Goal: Task Accomplishment & Management: Manage account settings

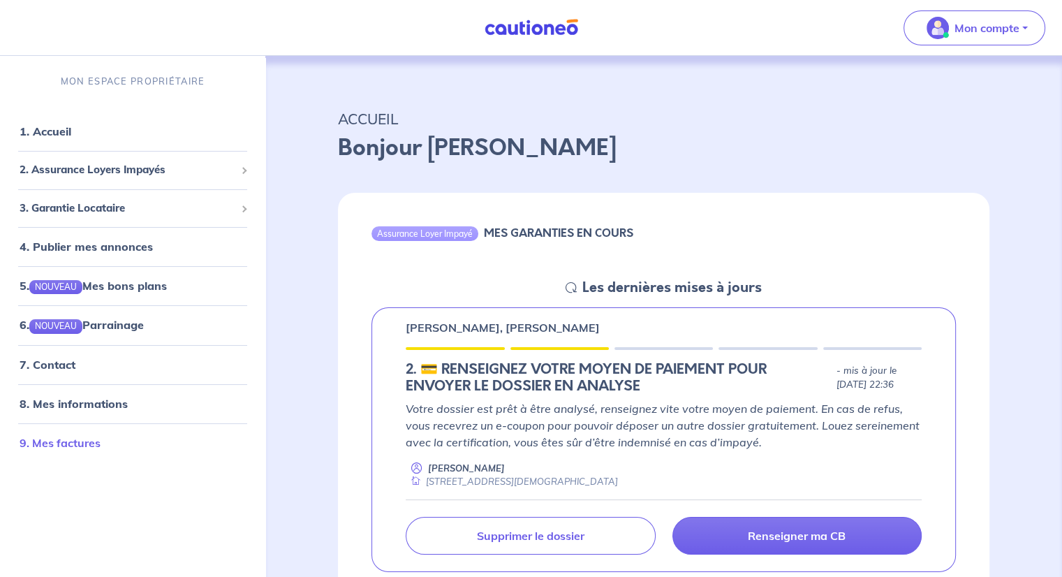
click at [61, 448] on link "9. Mes factures" at bounding box center [60, 442] width 81 height 14
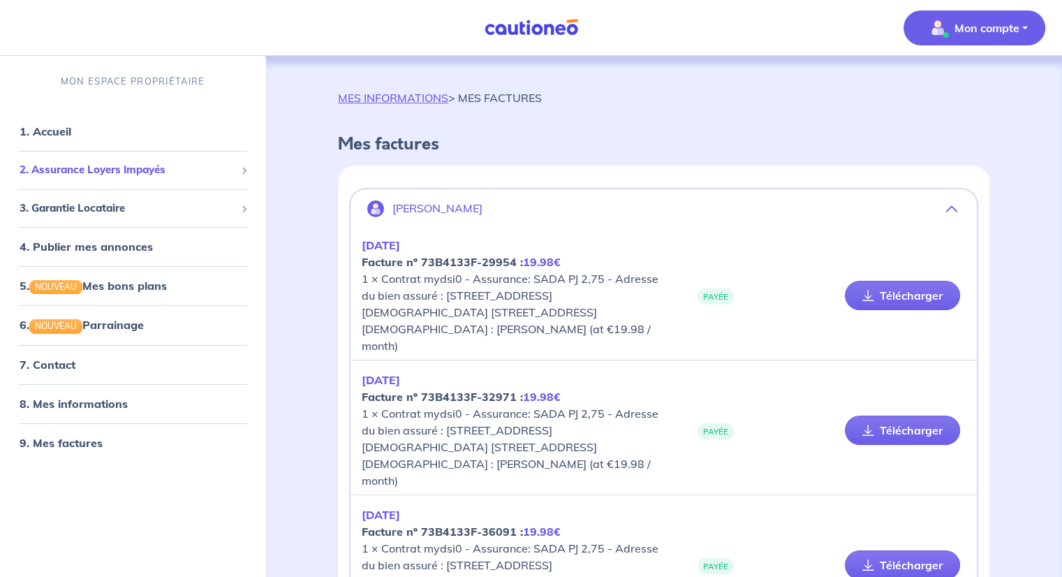
click at [127, 172] on span "2. Assurance Loyers Impayés" at bounding box center [128, 170] width 216 height 16
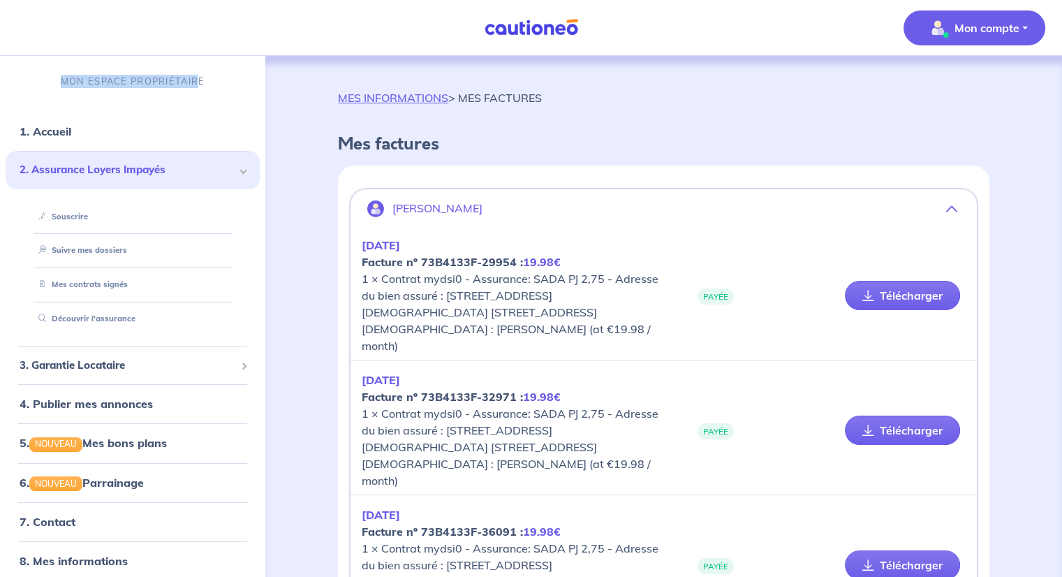
drag, startPoint x: 58, startPoint y: 81, endPoint x: 195, endPoint y: 87, distance: 137.0
click at [195, 87] on div "MON ESPACE PROPRIÉTAIRE" at bounding box center [132, 81] width 265 height 47
click at [200, 86] on div "MON ESPACE PROPRIÉTAIRE" at bounding box center [132, 81] width 265 height 47
drag, startPoint x: 195, startPoint y: 81, endPoint x: 19, endPoint y: 71, distance: 176.9
click at [19, 71] on div "MON ESPACE PROPRIÉTAIRE" at bounding box center [132, 81] width 265 height 47
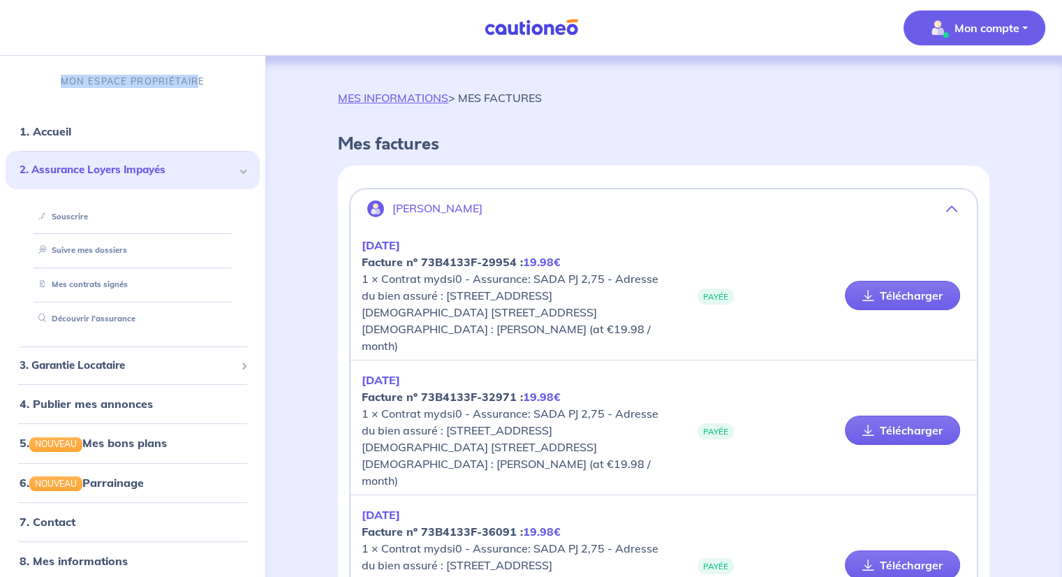
click at [22, 68] on div "MON ESPACE PROPRIÉTAIRE" at bounding box center [132, 81] width 265 height 47
click at [68, 246] on link "Suivre mes dossiers" at bounding box center [79, 250] width 93 height 10
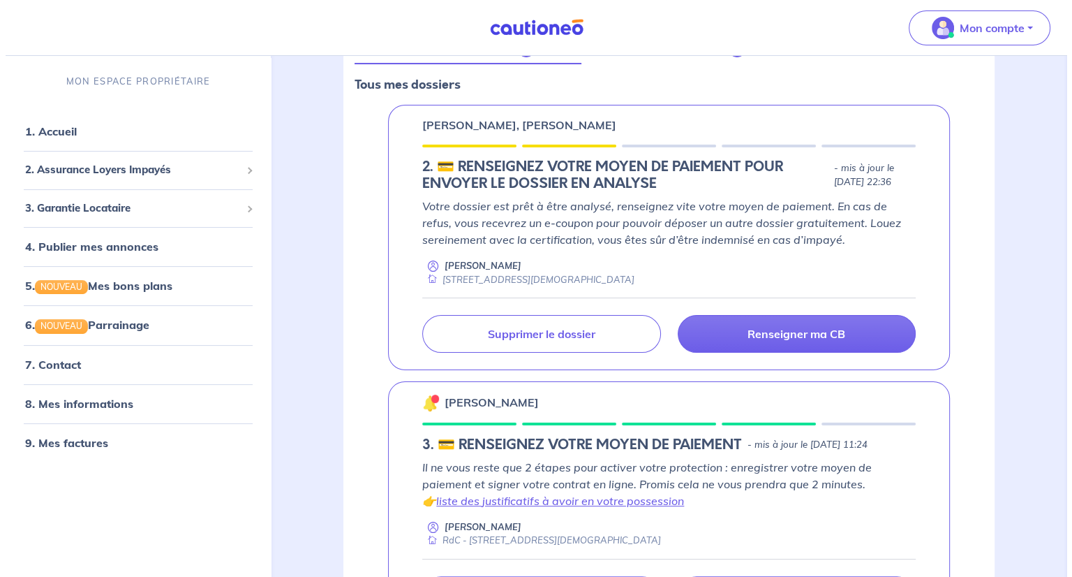
scroll to position [204, 0]
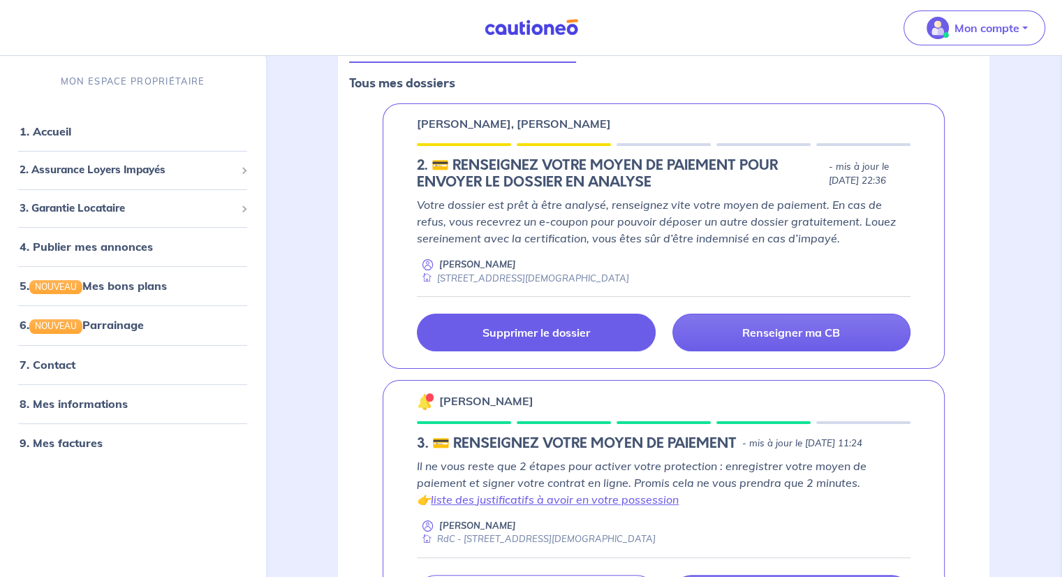
click at [550, 336] on p "Supprimer le dossier" at bounding box center [536, 332] width 108 height 14
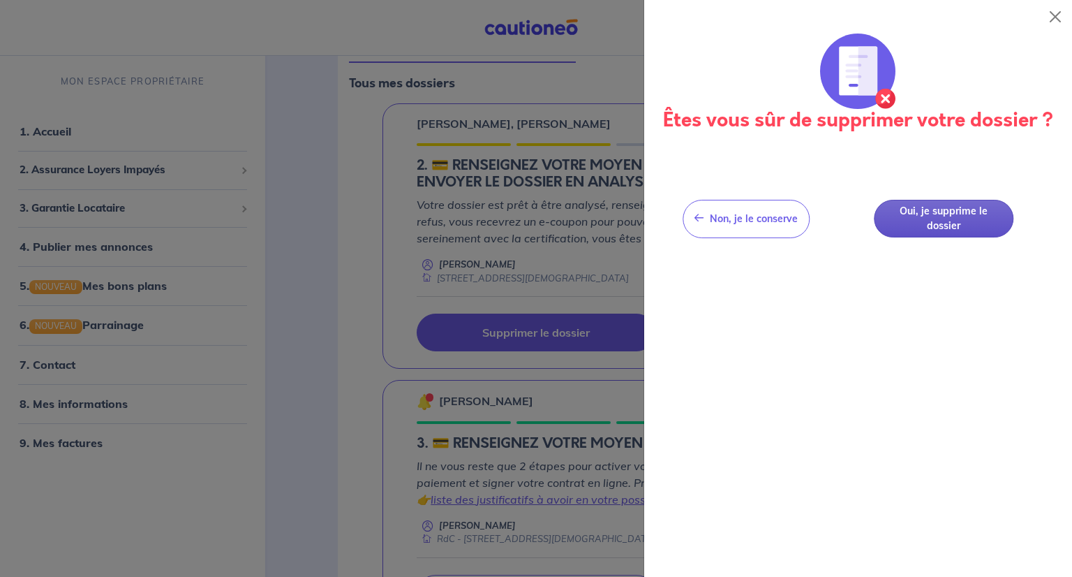
click at [938, 221] on button "Oui, je supprime le dossier" at bounding box center [944, 219] width 140 height 38
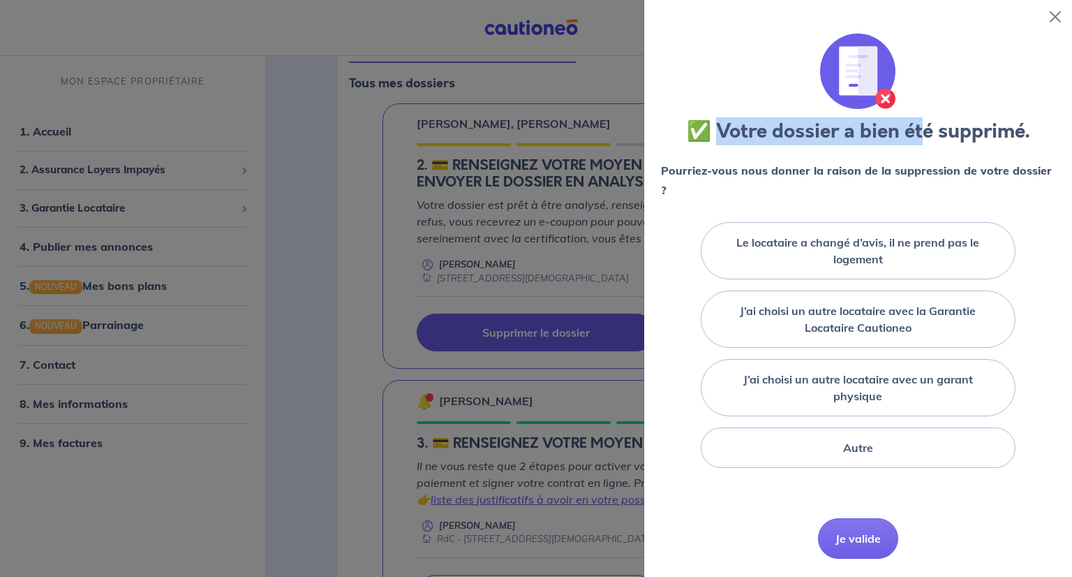
drag, startPoint x: 711, startPoint y: 132, endPoint x: 912, endPoint y: 159, distance: 202.2
click at [919, 154] on div "✅ Votre dossier a bien été supprimé. Pourriez-vous nous donner la raison de la …" at bounding box center [858, 302] width 394 height 536
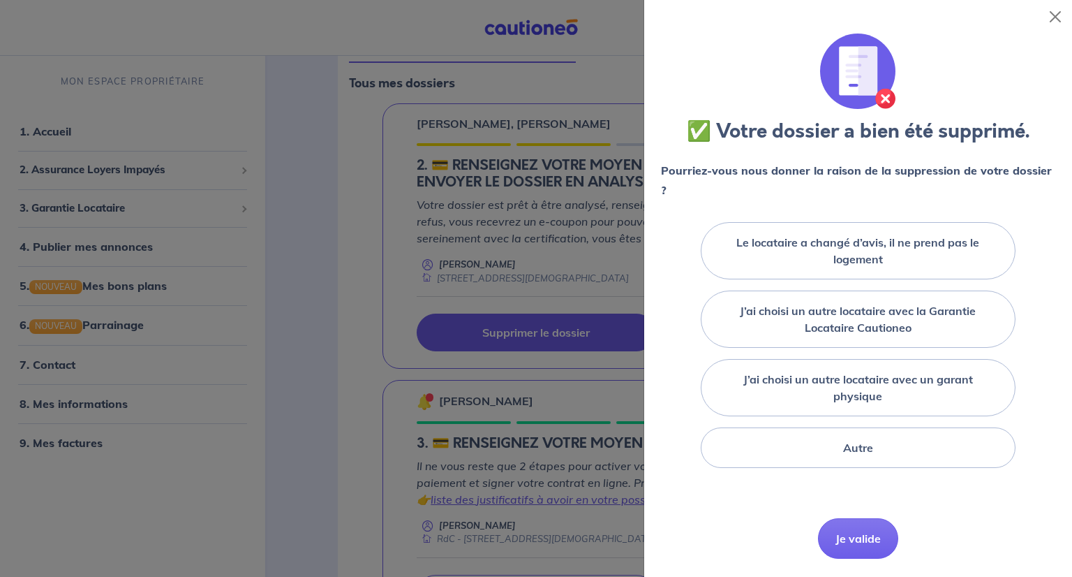
click at [690, 191] on p "Pourriez-vous nous donner la raison de la suppression de votre dossier ?" at bounding box center [858, 180] width 394 height 39
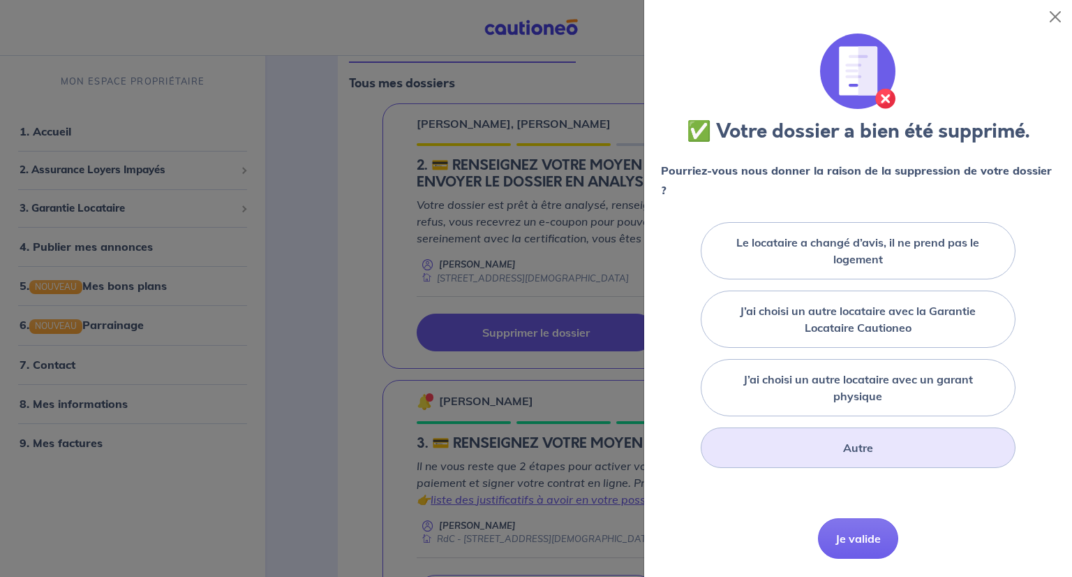
click at [843, 447] on label "Autre" at bounding box center [858, 447] width 30 height 17
click at [0, 0] on input "Autre" at bounding box center [0, 0] width 0 height 0
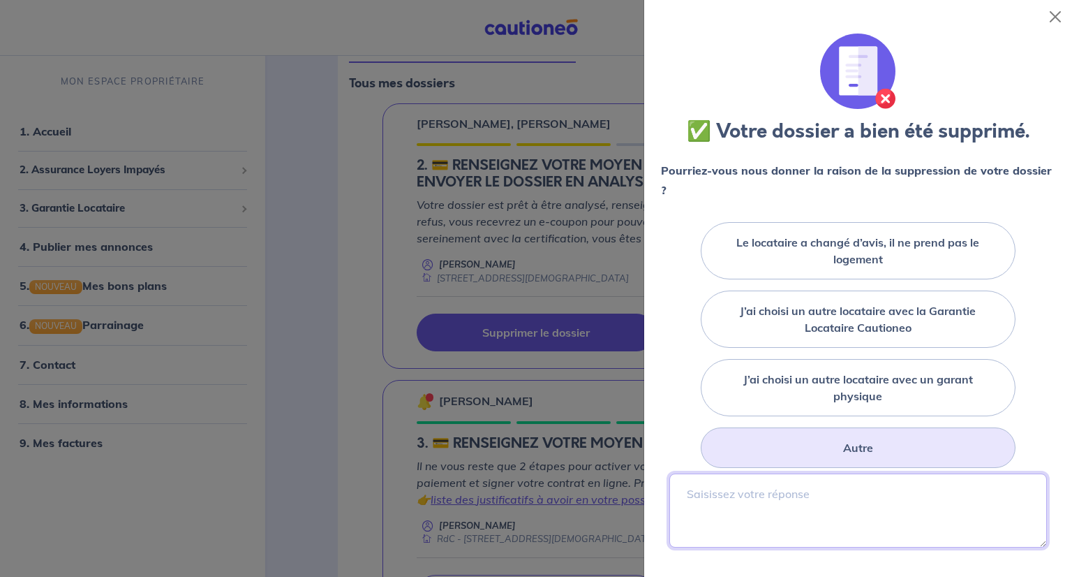
click at [720, 492] on textarea at bounding box center [858, 510] width 378 height 74
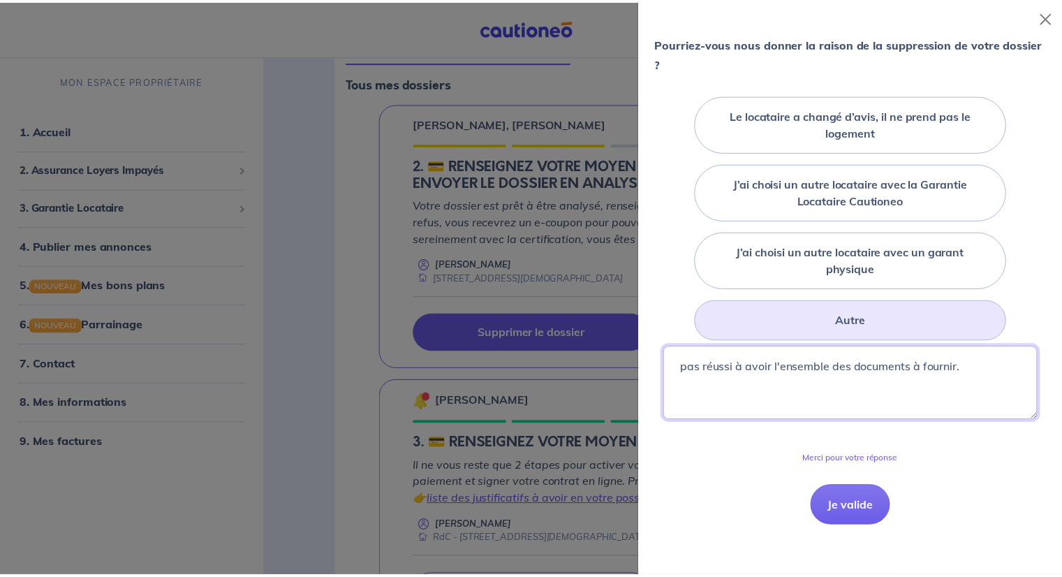
scroll to position [140, 0]
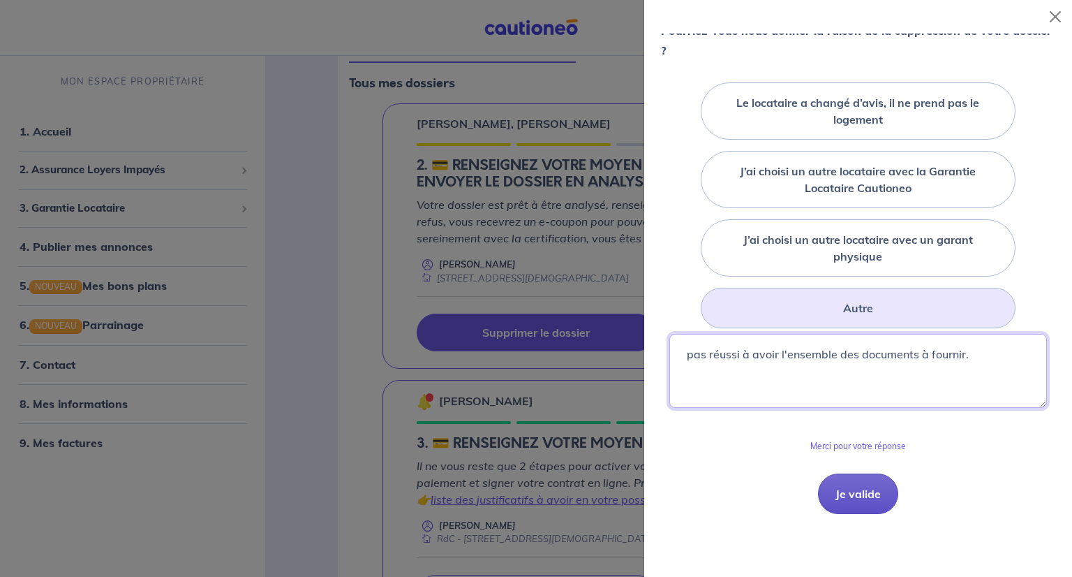
type textarea "pas réussi à avoir l'ensemble des documents à fournir."
click at [860, 487] on button "Je valide" at bounding box center [858, 493] width 80 height 40
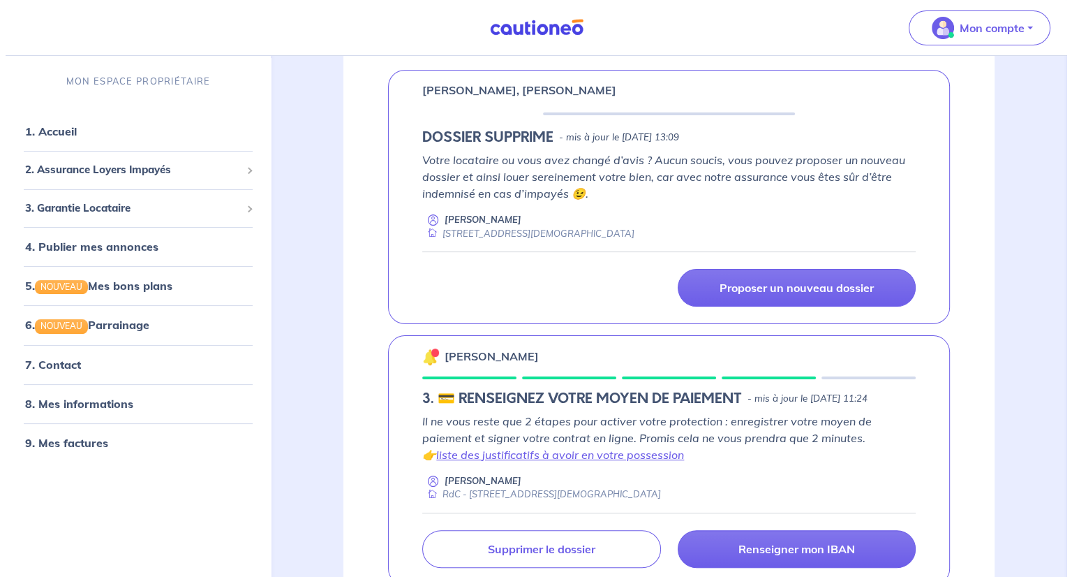
scroll to position [332, 0]
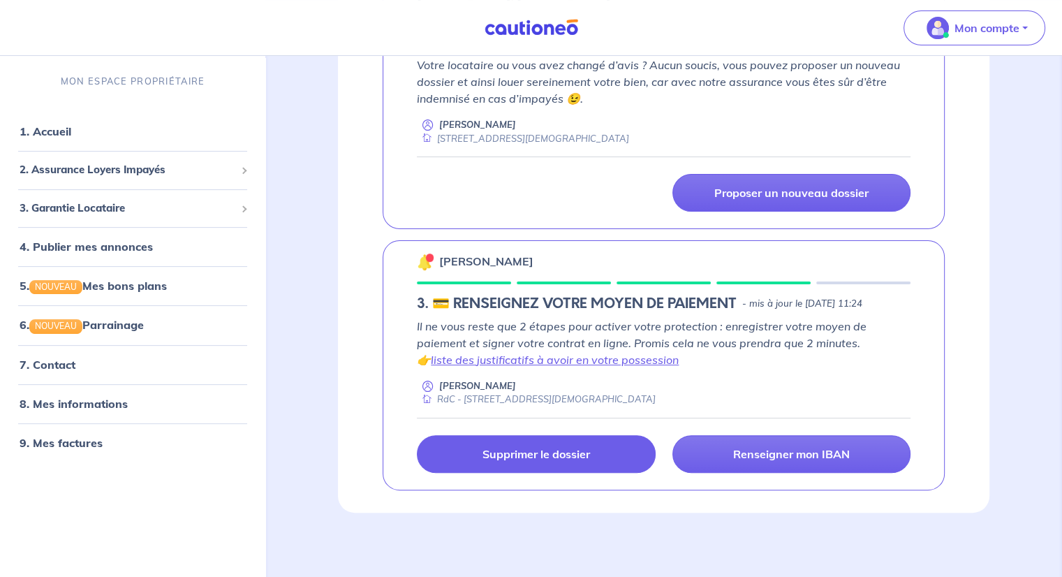
click at [585, 450] on p "Supprimer le dossier" at bounding box center [536, 454] width 108 height 14
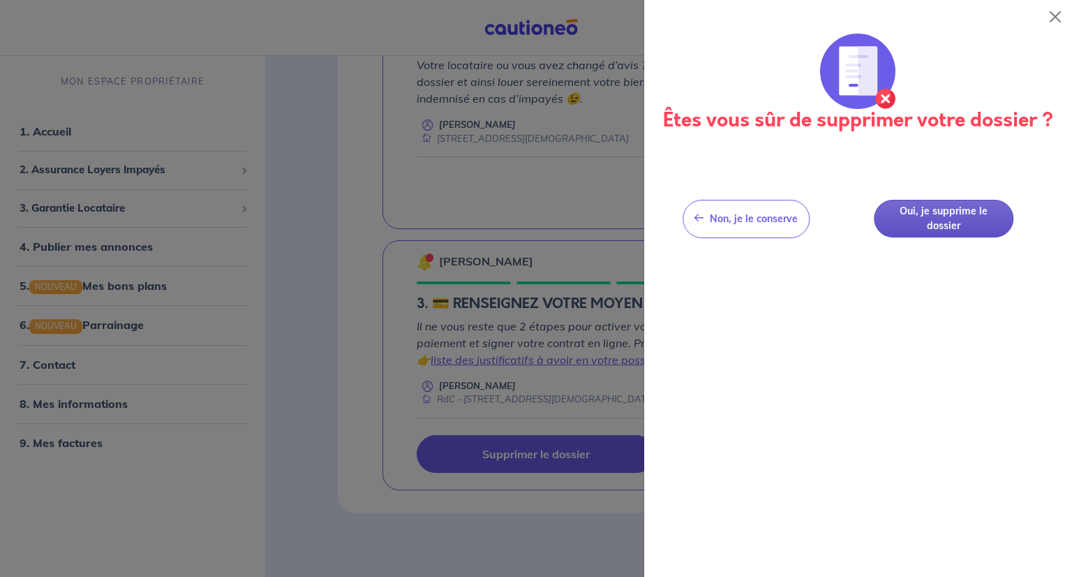
click at [924, 221] on button "Oui, je supprime le dossier" at bounding box center [944, 219] width 140 height 38
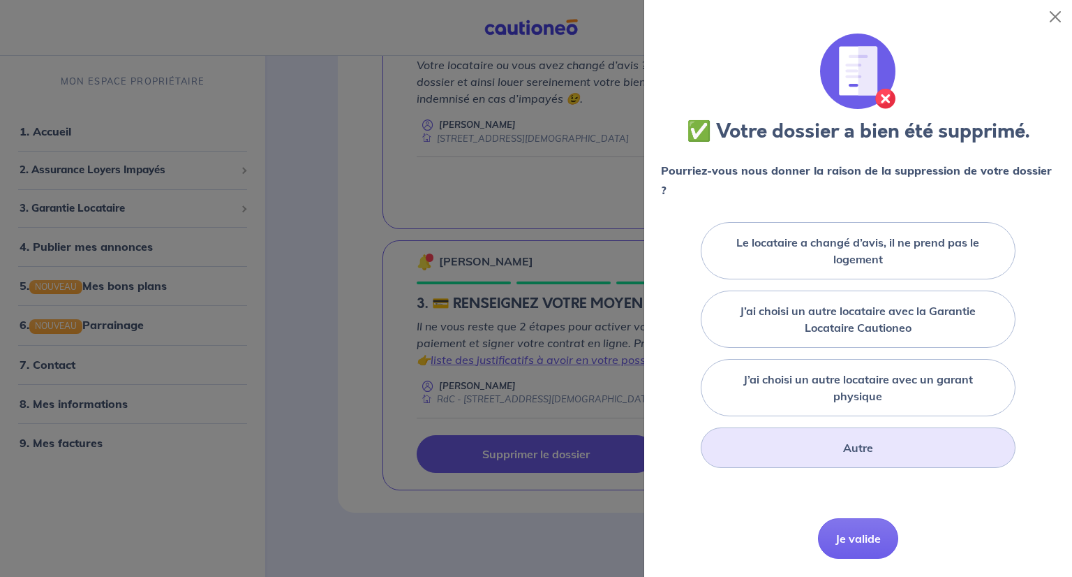
click at [843, 447] on label "Autre" at bounding box center [858, 447] width 30 height 17
click at [0, 0] on input "Autre" at bounding box center [0, 0] width 0 height 0
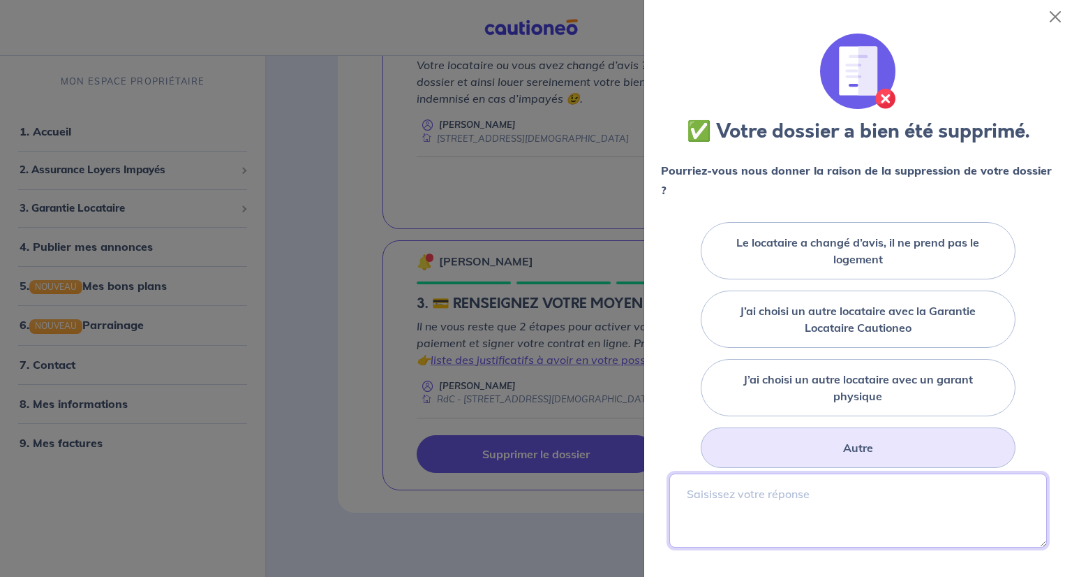
click at [806, 477] on textarea at bounding box center [858, 510] width 378 height 74
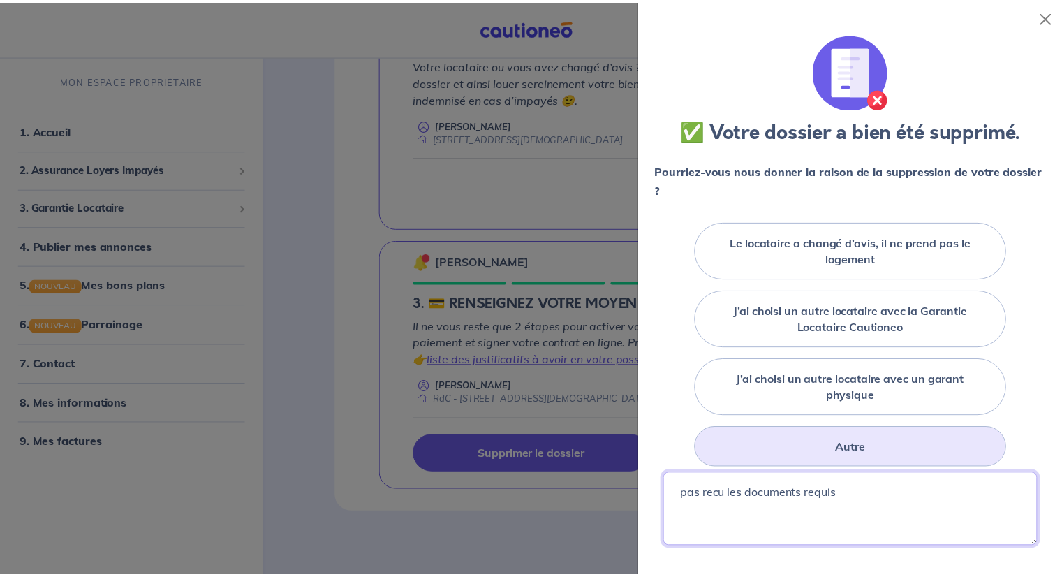
scroll to position [209, 0]
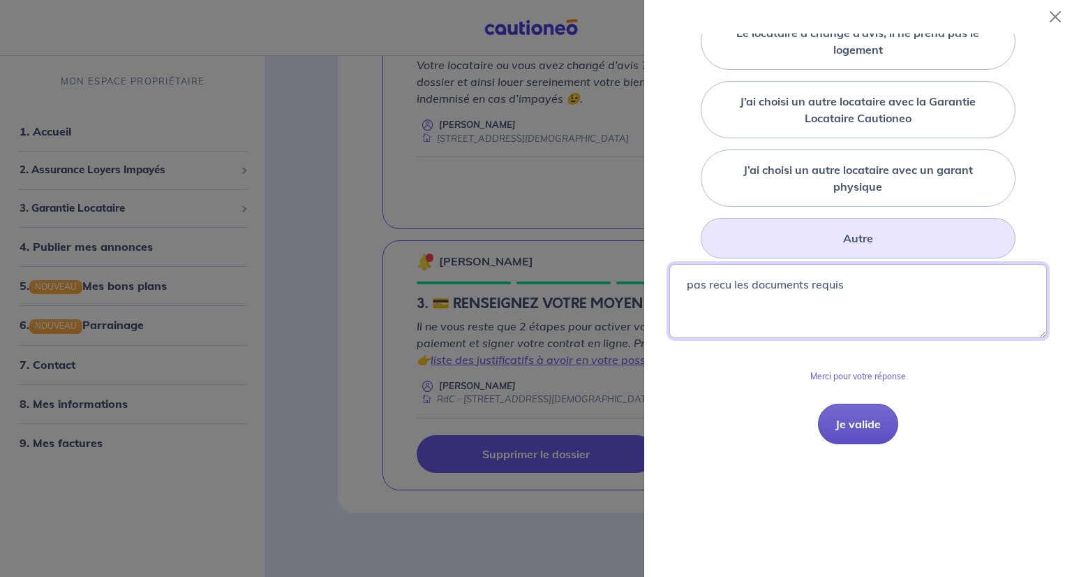
type textarea "pas recu les documents requis"
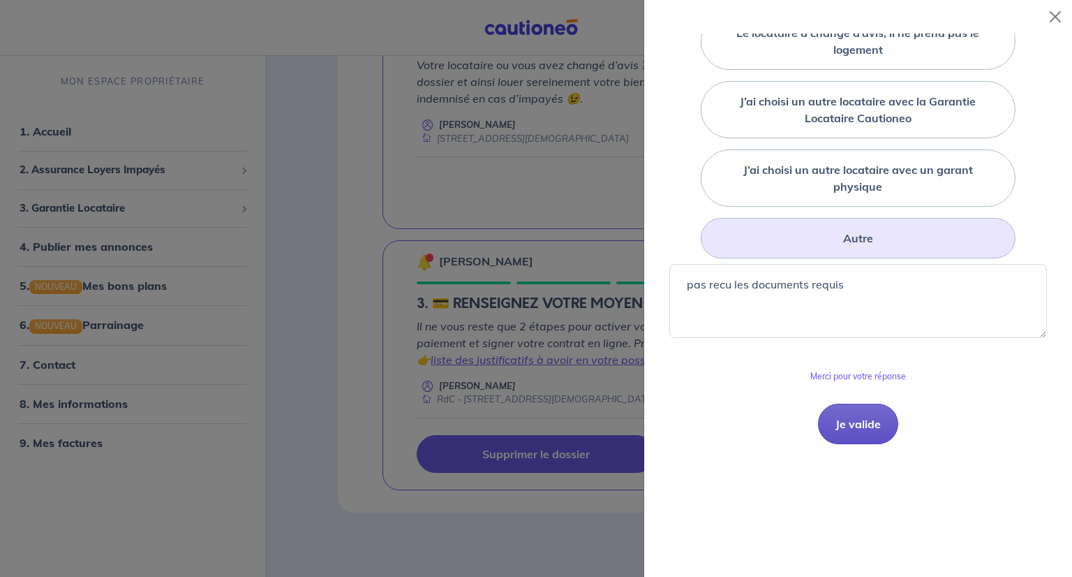
click at [840, 421] on button "Je valide" at bounding box center [858, 423] width 80 height 40
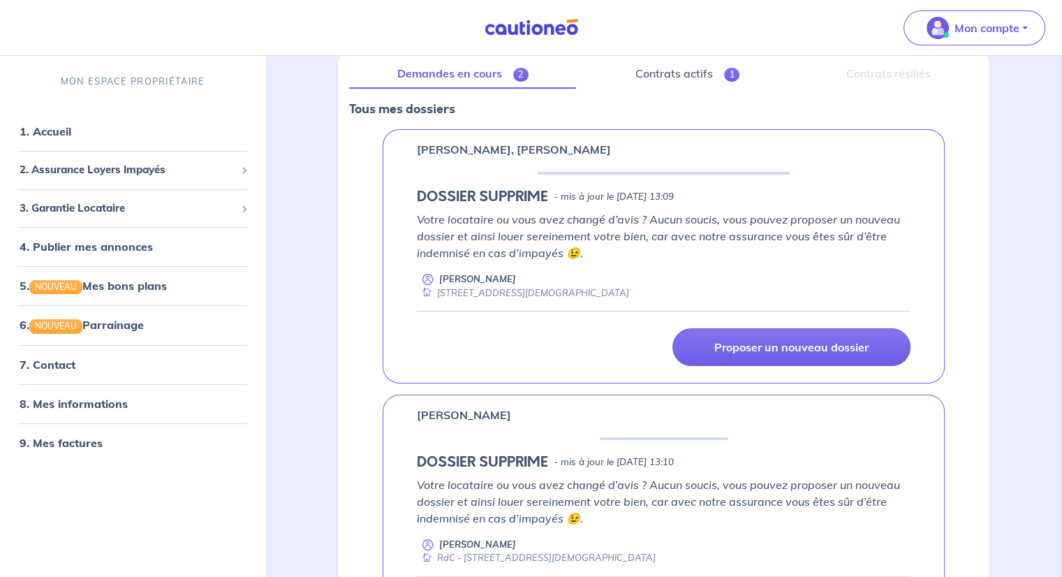
scroll to position [53, 0]
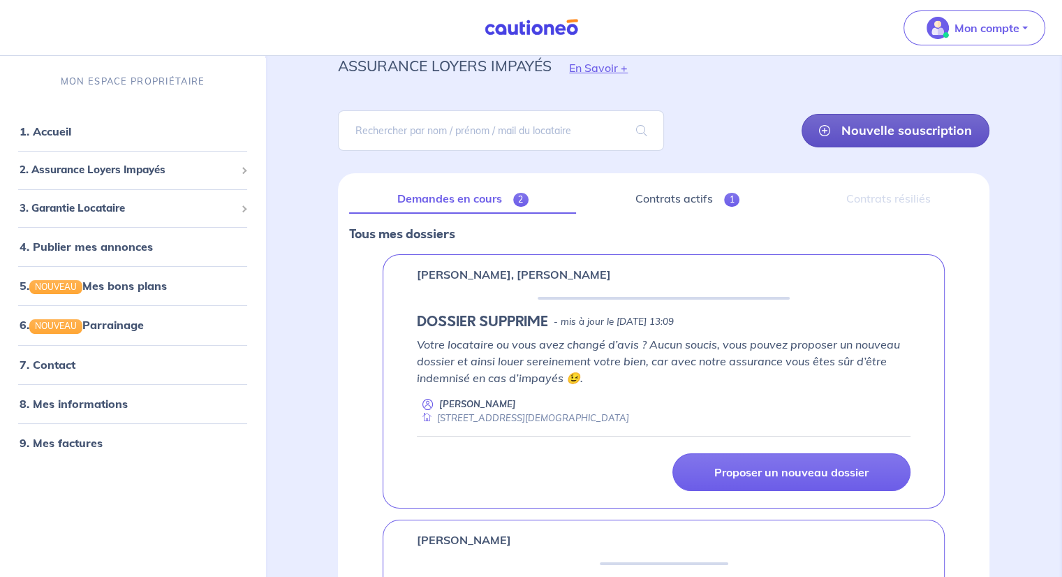
click at [875, 132] on link "Nouvelle souscription" at bounding box center [895, 131] width 188 height 34
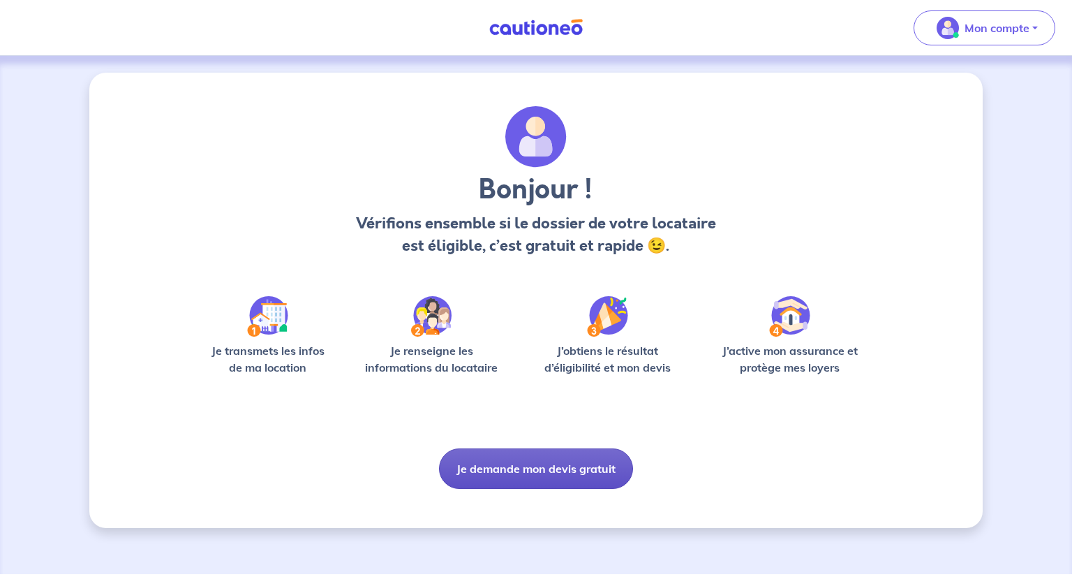
click at [503, 473] on button "Je demande mon devis gratuit" at bounding box center [536, 468] width 194 height 40
